Goal: Task Accomplishment & Management: Manage account settings

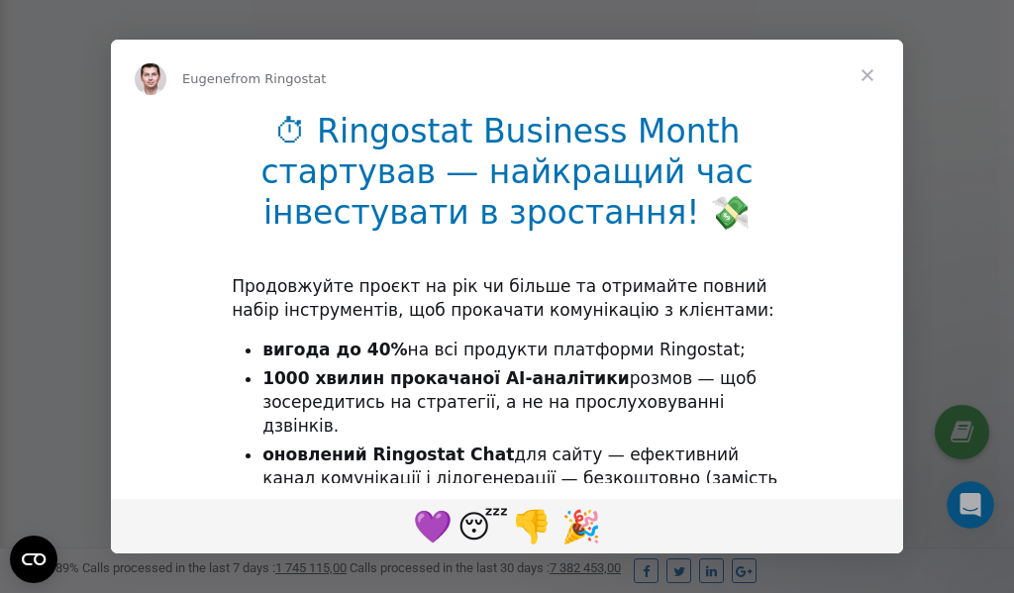
click at [867, 78] on span "Close" at bounding box center [867, 75] width 71 height 71
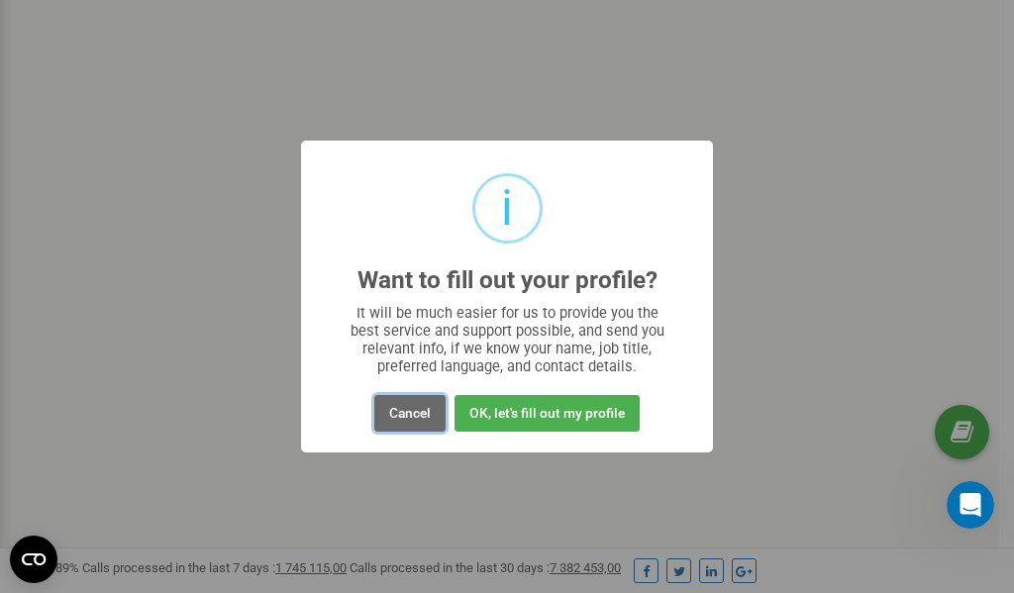
click at [410, 410] on button "Cancel" at bounding box center [409, 413] width 71 height 37
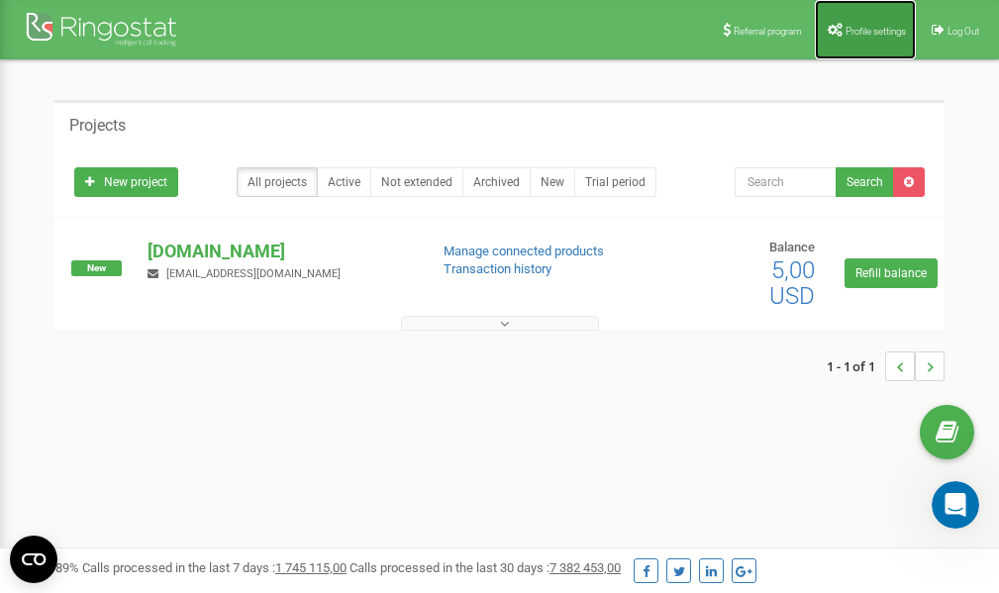
click at [853, 27] on span "Profile settings" at bounding box center [875, 31] width 60 height 11
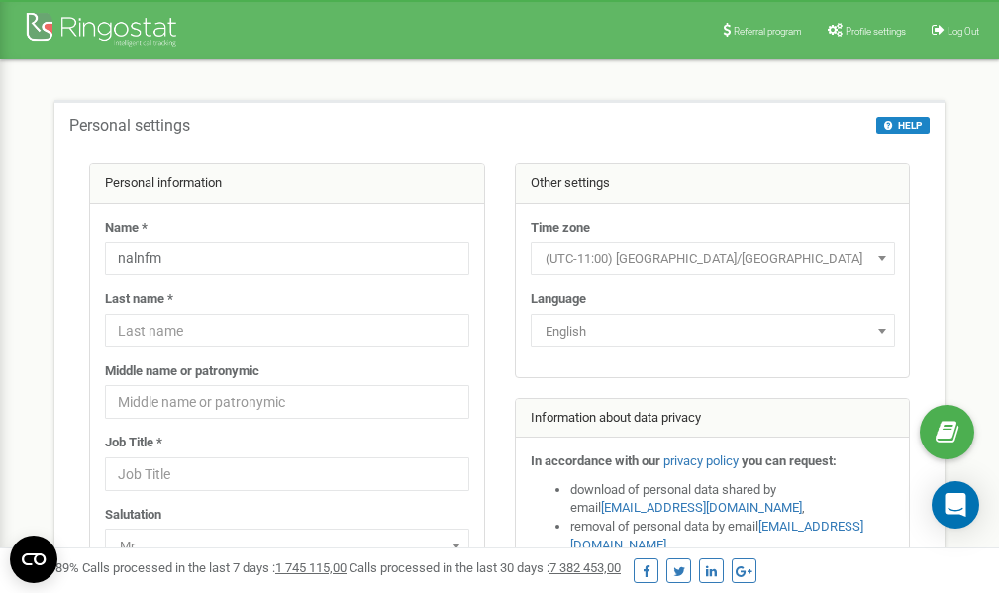
scroll to position [99, 0]
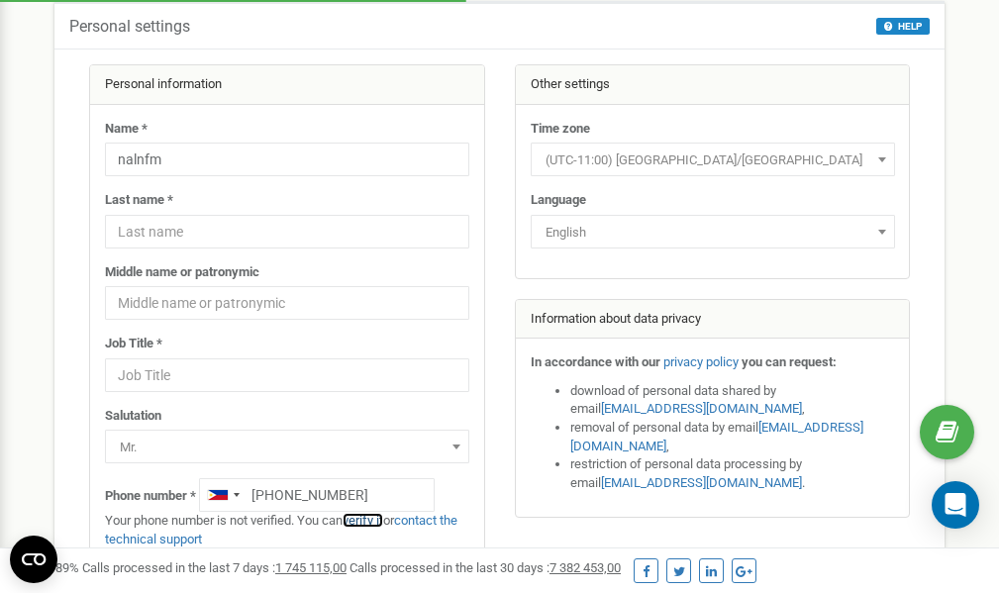
click at [371, 521] on link "verify it" at bounding box center [363, 520] width 41 height 15
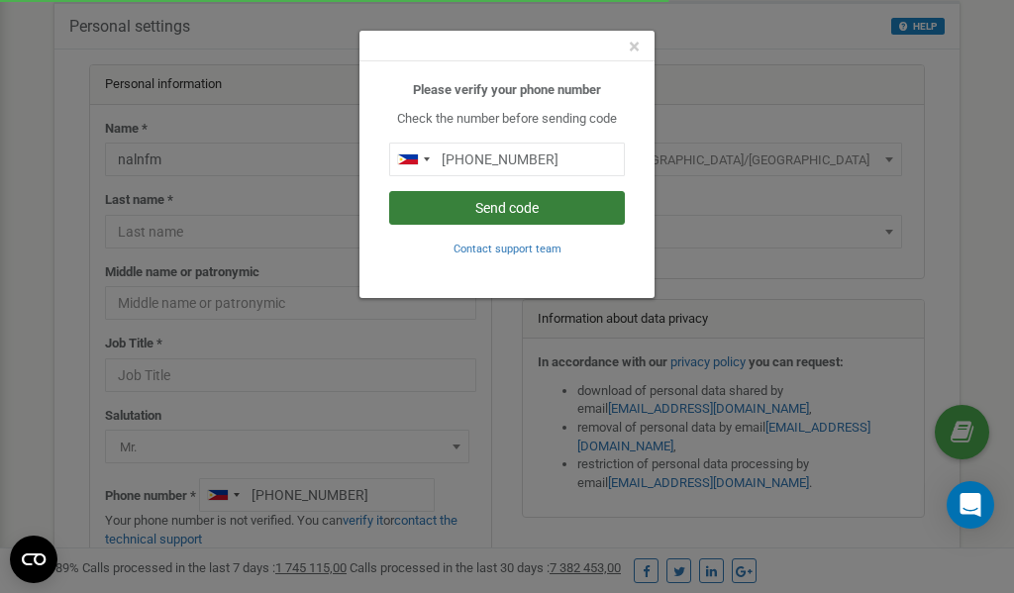
click at [545, 199] on button "Send code" at bounding box center [507, 208] width 236 height 34
